Goal: Information Seeking & Learning: Learn about a topic

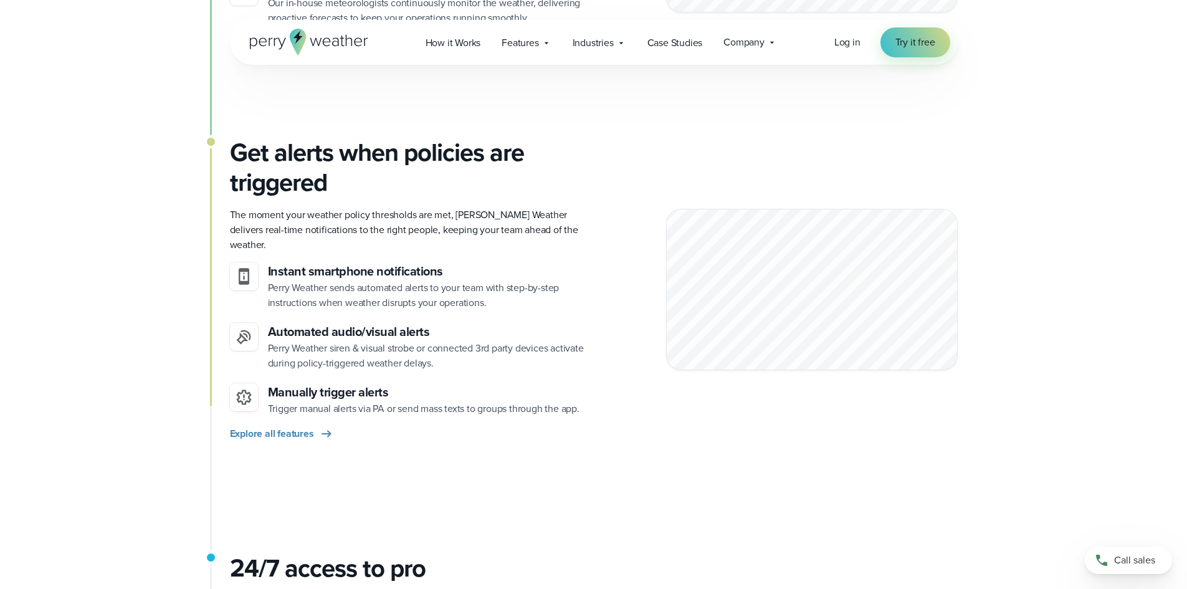
scroll to position [1246, 0]
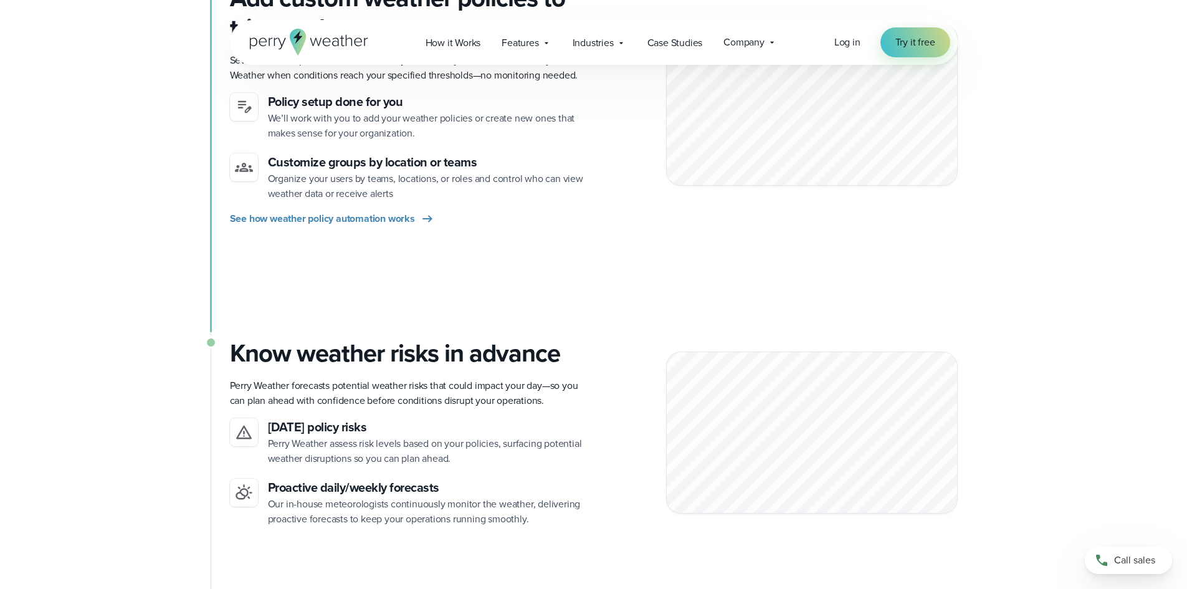
scroll to position [748, 0]
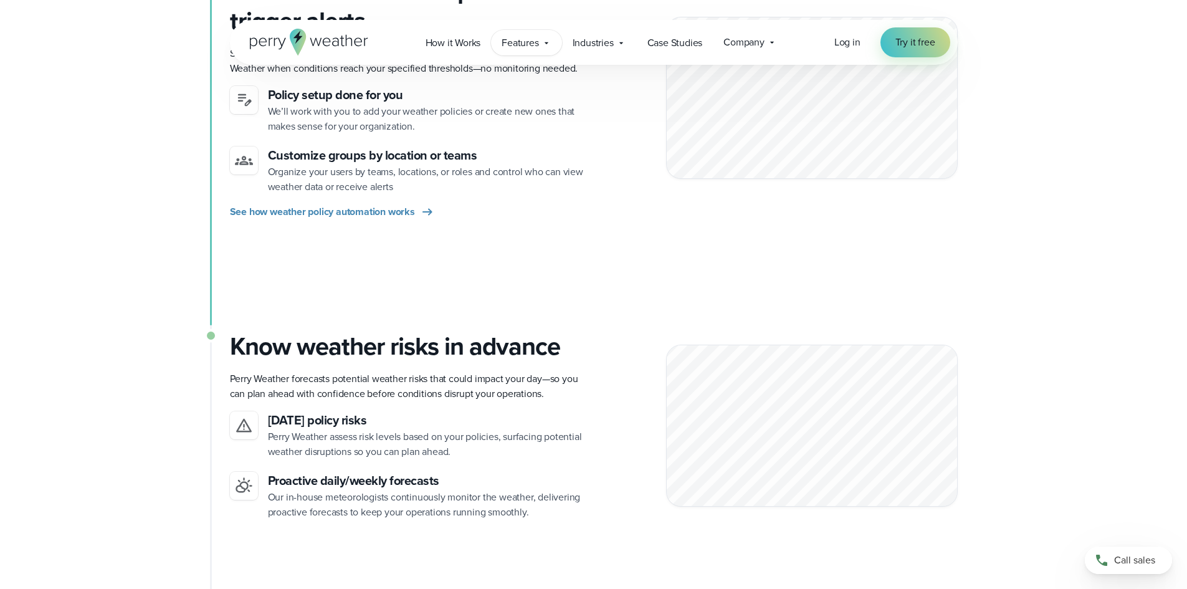
click at [523, 42] on span "Features" at bounding box center [520, 43] width 37 height 15
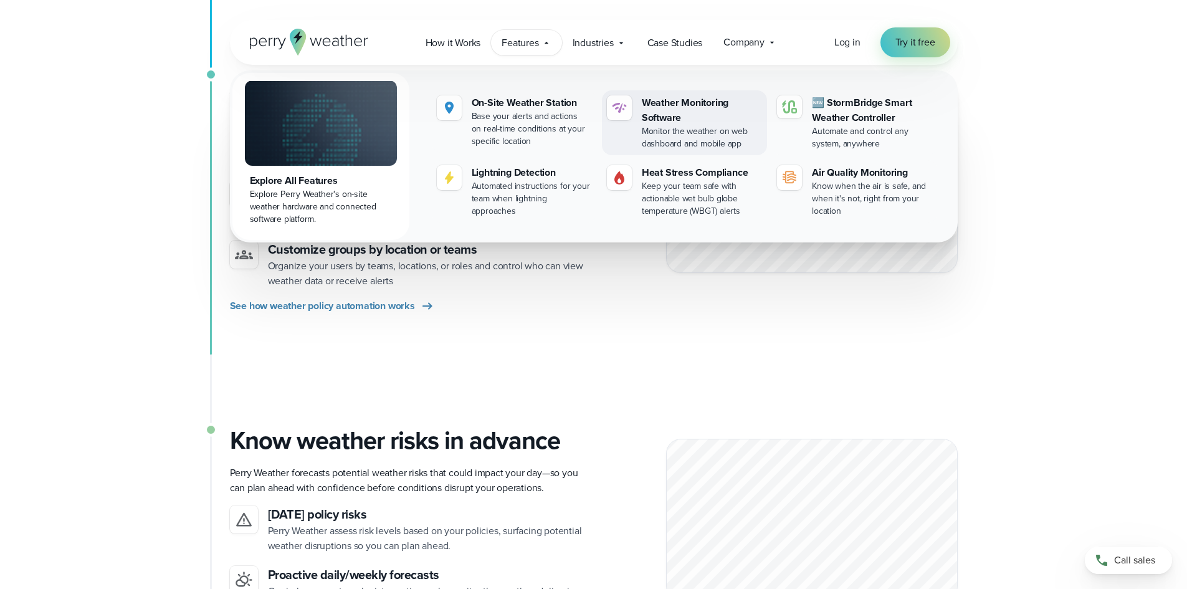
scroll to position [623, 0]
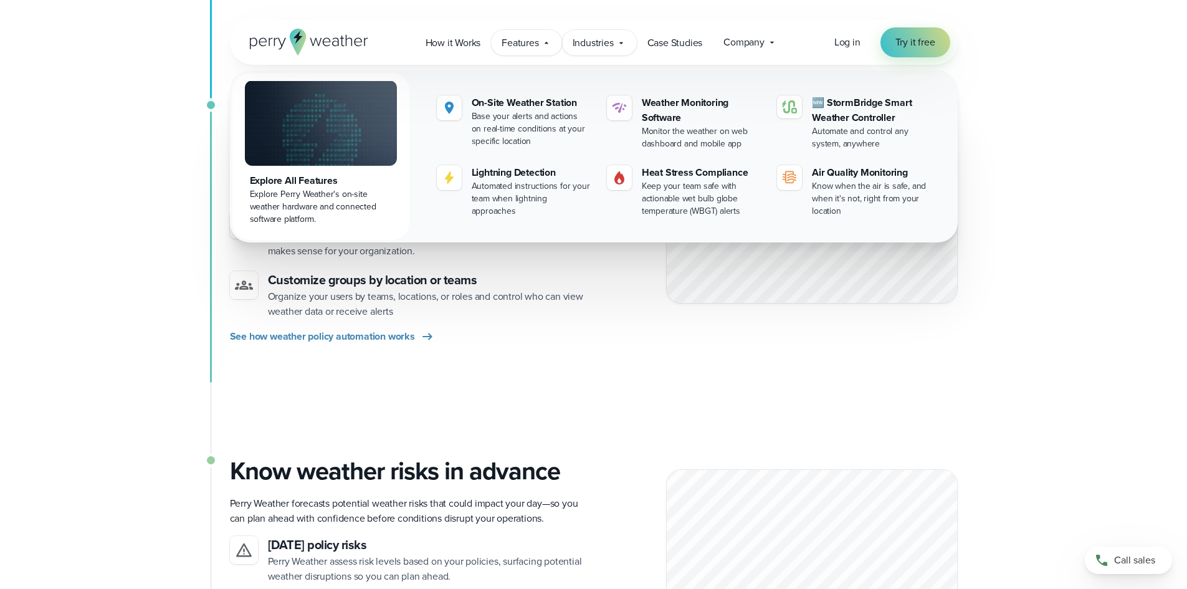
click at [608, 40] on span "Industries" at bounding box center [593, 43] width 41 height 15
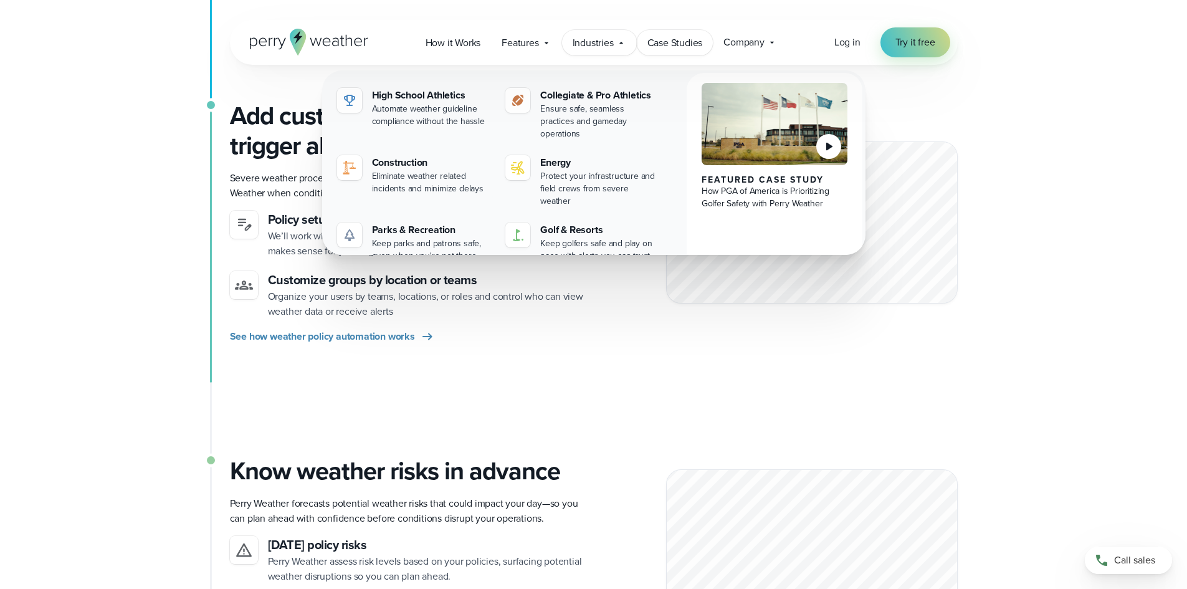
click at [666, 42] on span "Case Studies" at bounding box center [674, 43] width 55 height 15
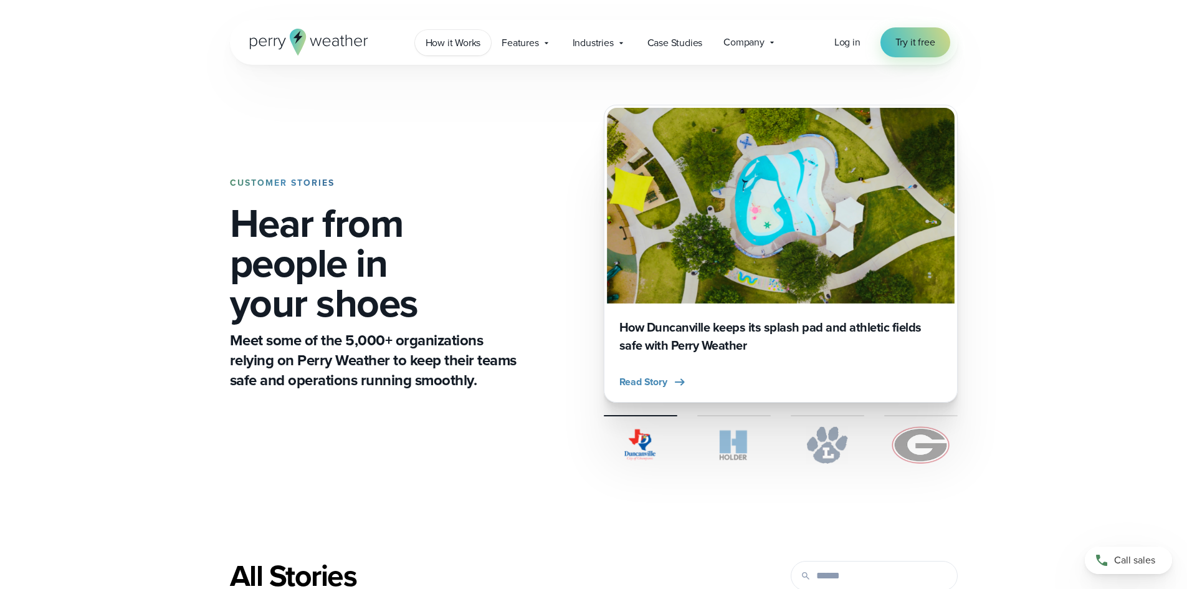
click at [470, 40] on span "How it Works" at bounding box center [453, 43] width 55 height 15
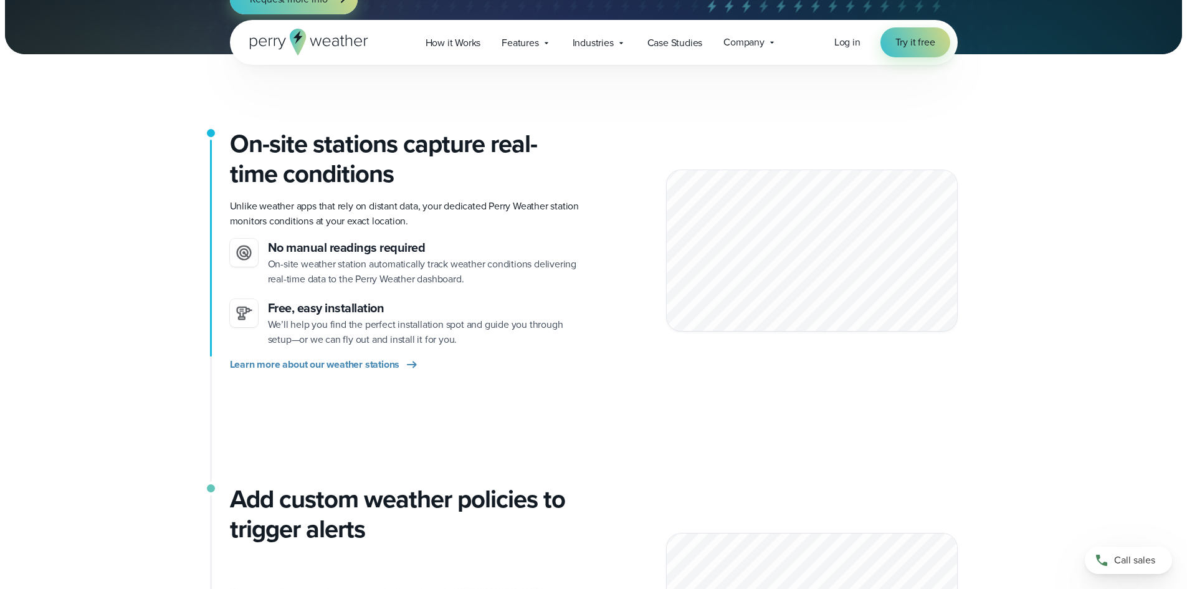
scroll to position [249, 0]
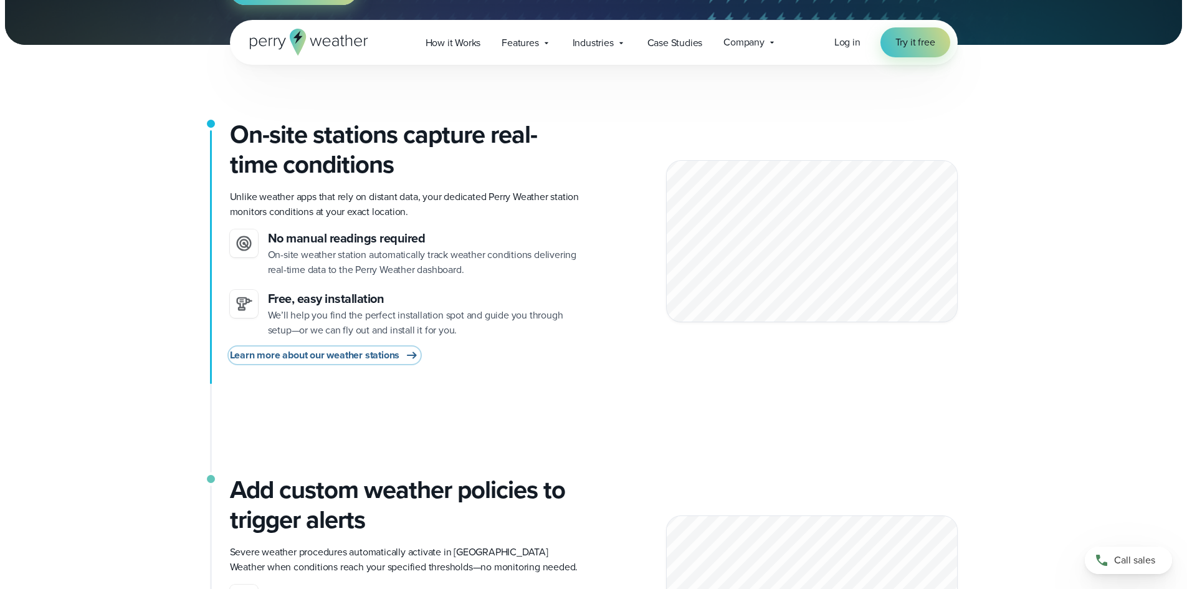
click at [293, 354] on span "Learn more about our weather stations" at bounding box center [315, 355] width 170 height 15
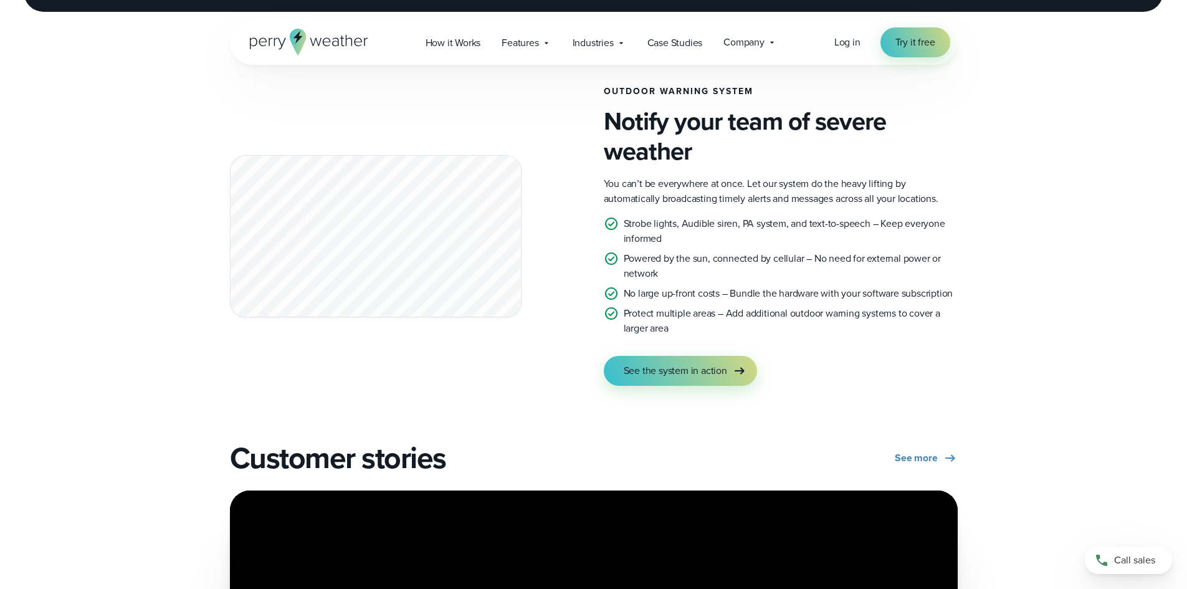
scroll to position [2243, 0]
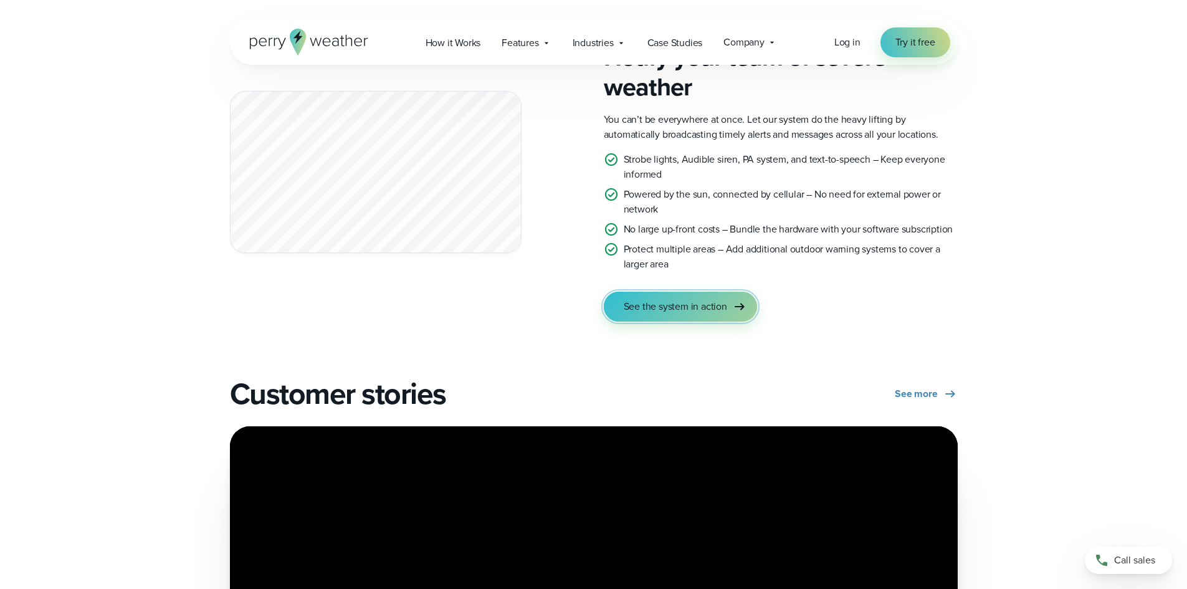
click at [695, 303] on span "See the system in action" at bounding box center [675, 306] width 103 height 15
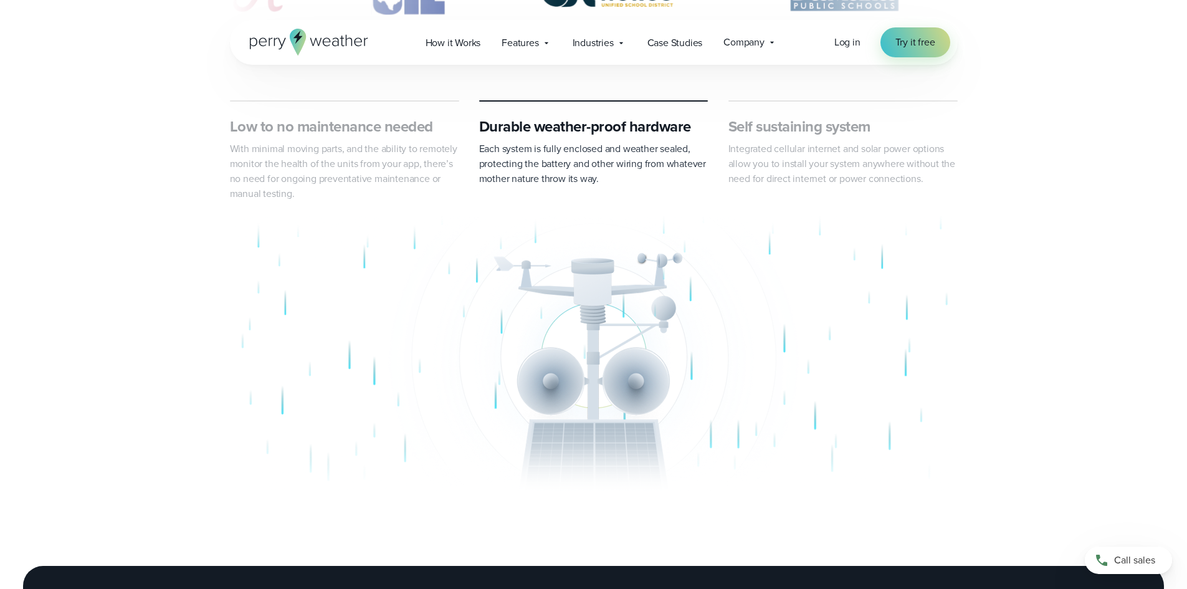
scroll to position [748, 0]
